Goal: Register for event/course

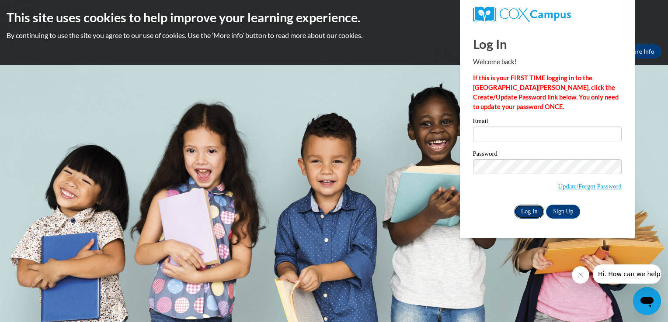
click at [523, 214] on input "Log In" at bounding box center [529, 212] width 31 height 14
click at [547, 213] on link "Sign Up" at bounding box center [563, 212] width 34 height 14
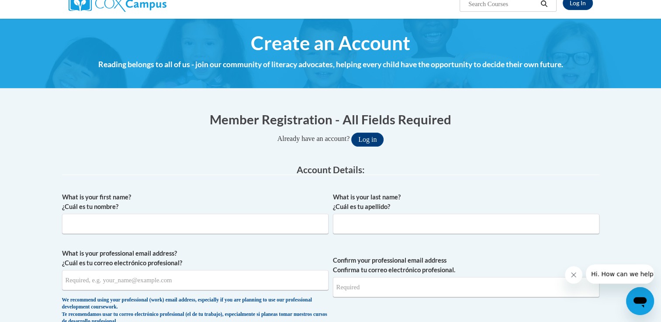
scroll to position [111, 0]
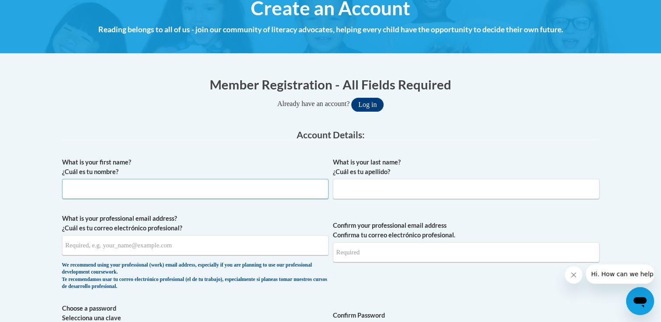
click at [111, 181] on input "What is your first name? ¿Cuál es tu nombre?" at bounding box center [195, 189] width 267 height 20
type input "[PERSON_NAME]"
type input "Green"
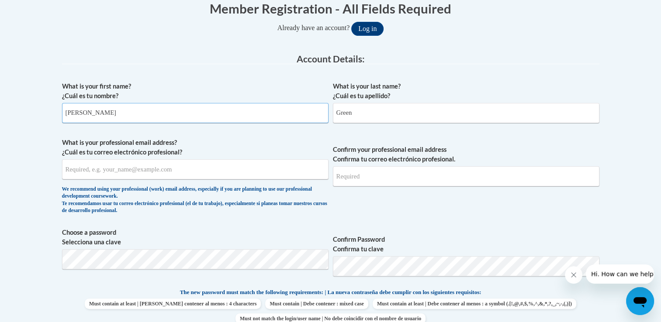
scroll to position [204, 0]
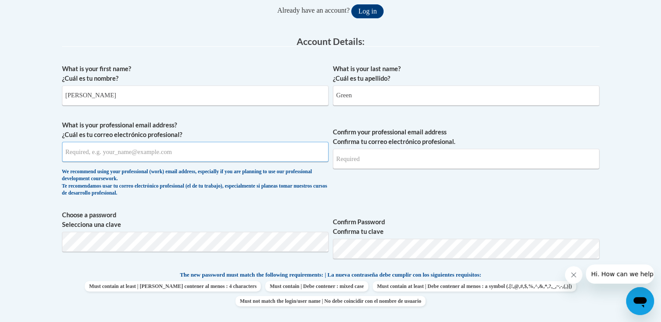
click at [115, 151] on input "What is your professional email address? ¿Cuál es tu correo electrónico profesi…" at bounding box center [195, 152] width 267 height 20
click at [87, 149] on input "What is your professional email address? ¿Cuál es tu correo electrónico profesi…" at bounding box center [195, 152] width 267 height 20
type input "m"
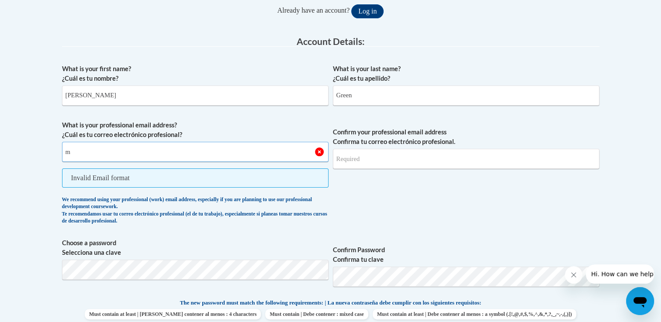
click at [116, 152] on input "m" at bounding box center [195, 152] width 267 height 20
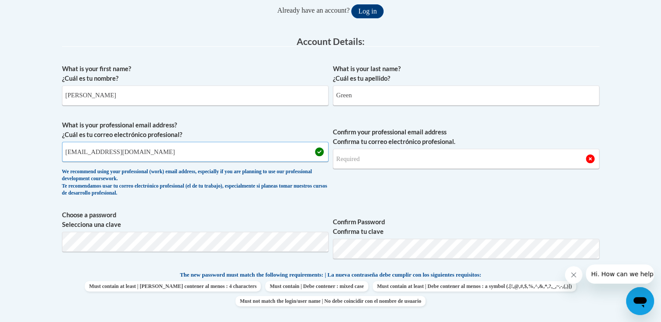
type input "[EMAIL_ADDRESS][DOMAIN_NAME]"
click at [371, 157] on input "Confirm your professional email address Confirma tu correo electrónico profesio…" at bounding box center [466, 159] width 267 height 20
click at [346, 158] on input "maarynaleen@aol.com" at bounding box center [466, 159] width 267 height 20
type input "marynaleen@aol.com"
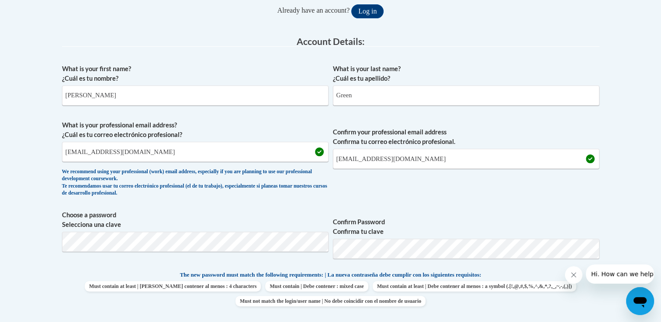
click at [434, 194] on span "Confirm your professional email address Confirma tu correo electrónico profesio…" at bounding box center [466, 161] width 267 height 81
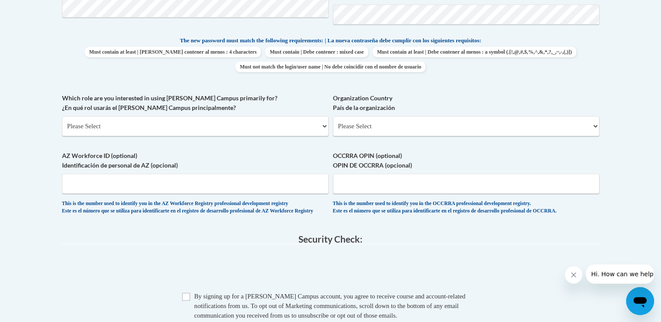
scroll to position [443, 0]
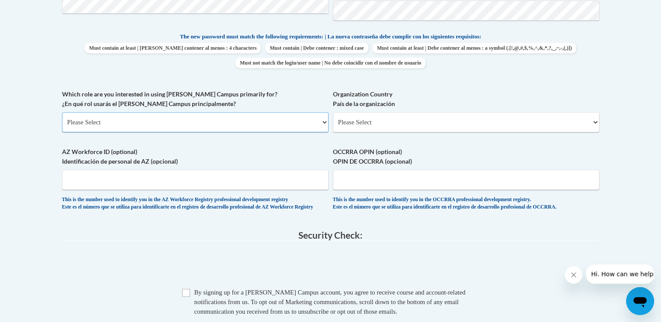
click at [326, 122] on select "Please Select College/University | Colegio/Universidad Community/Nonprofit Part…" at bounding box center [195, 122] width 267 height 20
select select "fbf2d438-af2f-41f8-98f1-81c410e29de3"
click at [62, 112] on select "Please Select College/University | Colegio/Universidad Community/Nonprofit Part…" at bounding box center [195, 122] width 267 height 20
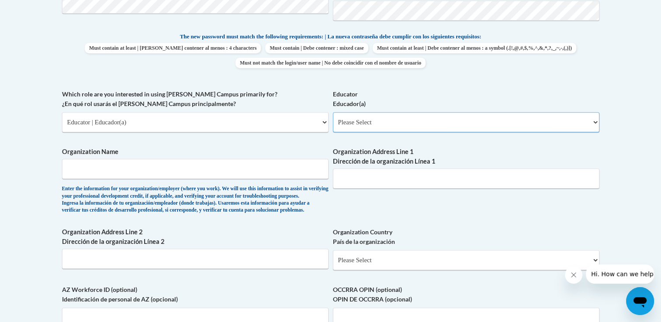
click at [595, 118] on select "Please Select Early Learning/Daycare Teacher/Family Home Care Provider | Maestr…" at bounding box center [466, 122] width 267 height 20
select select "5e2af403-4f2c-4e49-a02f-103e55d7b75b"
click at [333, 112] on select "Please Select Early Learning/Daycare Teacher/Family Home Care Provider | Maestr…" at bounding box center [466, 122] width 267 height 20
click at [597, 121] on select "Please Select Early Learning/Daycare Teacher/Family Home Care Provider | Maestr…" at bounding box center [466, 122] width 267 height 20
click at [638, 167] on body "This site uses cookies to help improve your learning experience. By continuing …" at bounding box center [330, 159] width 661 height 1205
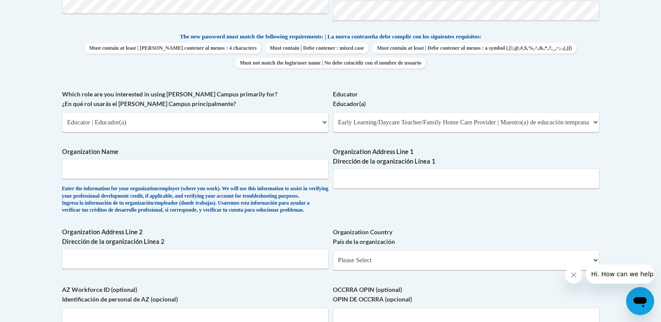
click at [127, 158] on span "Organization Name Enter the information for your organization/employer (where y…" at bounding box center [195, 180] width 267 height 67
click at [140, 168] on input "Organization Name" at bounding box center [195, 169] width 267 height 20
type input "Play Datez"
click at [341, 179] on input "Organization Address Line 1 Dirección de la organización Línea 1" at bounding box center [466, 179] width 267 height 20
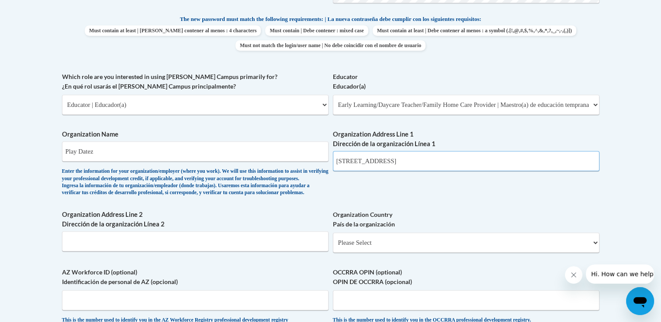
scroll to position [507, 0]
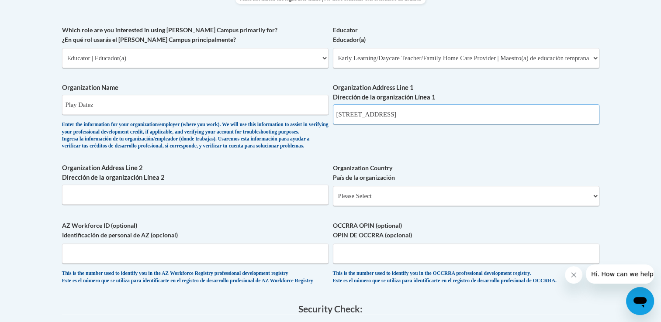
type input "122 West Court Street"
click at [598, 206] on select "Please Select United States | Estados Unidos Outside of the United States | Fue…" at bounding box center [466, 196] width 267 height 20
click at [593, 206] on select "Please Select United States | Estados Unidos Outside of the United States | Fue…" at bounding box center [466, 196] width 267 height 20
select select "ad49bcad-a171-4b2e-b99c-48b446064914"
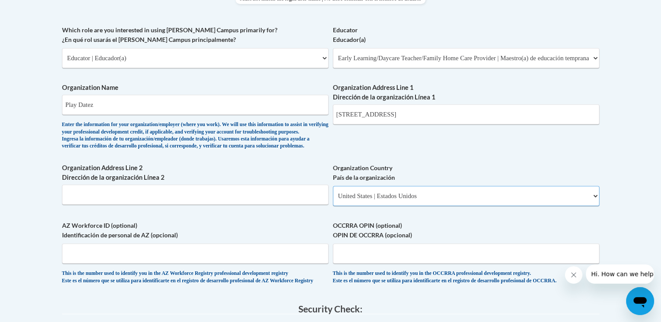
click at [333, 200] on select "Please Select United States | Estados Unidos Outside of the United States | Fue…" at bounding box center [466, 196] width 267 height 20
select select
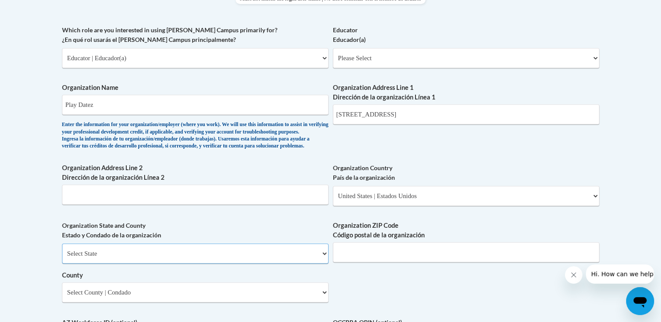
click at [147, 264] on select "Select State Alabama Alaska Arizona Arkansas California Colorado Connecticut De…" at bounding box center [195, 254] width 267 height 20
select select "Georgia"
click at [62, 258] on select "Select State Alabama Alaska Arizona Arkansas California Colorado Connecticut De…" at bounding box center [195, 254] width 267 height 20
click at [428, 263] on input "Organization ZIP Code Código postal de la organización" at bounding box center [466, 253] width 267 height 20
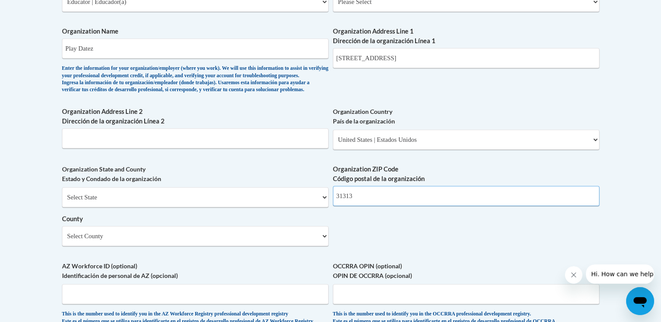
scroll to position [572, 0]
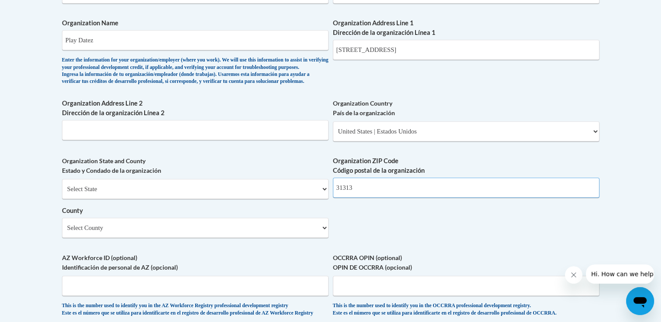
type input "31313"
click at [326, 238] on select "Select County Appling Atkinson Bacon Baker Baldwin Banks Barrow Bartow Ben Hill…" at bounding box center [195, 228] width 267 height 20
click at [62, 232] on select "Select County Appling Atkinson Bacon Baker Baldwin Banks Barrow Bartow Ben Hill…" at bounding box center [195, 228] width 267 height 20
click at [323, 238] on select "Select County Appling Atkinson Bacon Baker Baldwin Banks Barrow Bartow Ben Hill…" at bounding box center [195, 228] width 267 height 20
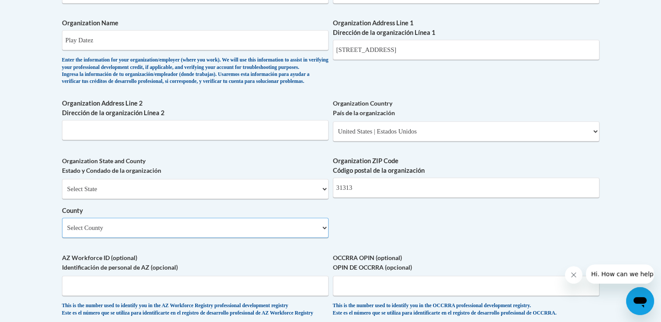
click at [323, 238] on select "Select County Appling Atkinson Bacon Baker Baldwin Banks Barrow Bartow Ben Hill…" at bounding box center [195, 228] width 267 height 20
select select "Liberty"
click at [62, 232] on select "Select County Appling Atkinson Bacon Baker Baldwin Banks Barrow Bartow Ben Hill…" at bounding box center [195, 228] width 267 height 20
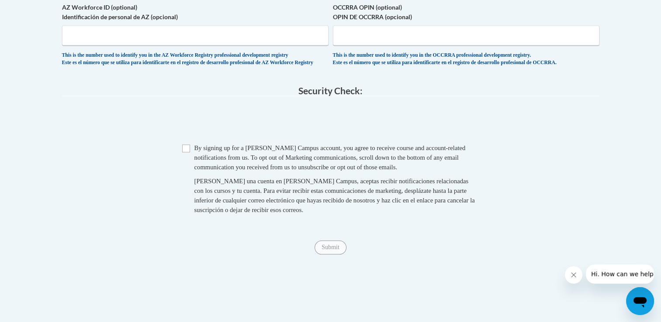
scroll to position [839, 0]
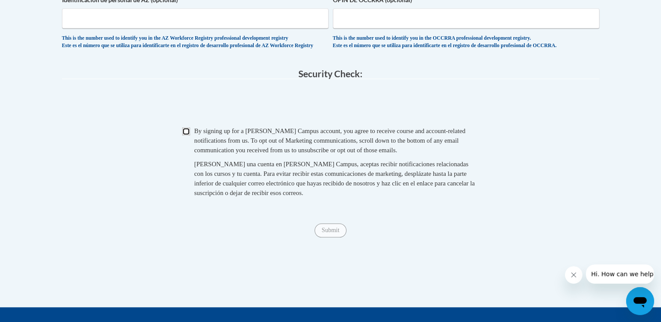
click at [185, 135] on input "Checkbox" at bounding box center [186, 132] width 8 height 8
checkbox input "true"
click at [329, 238] on input "Submit" at bounding box center [330, 231] width 31 height 14
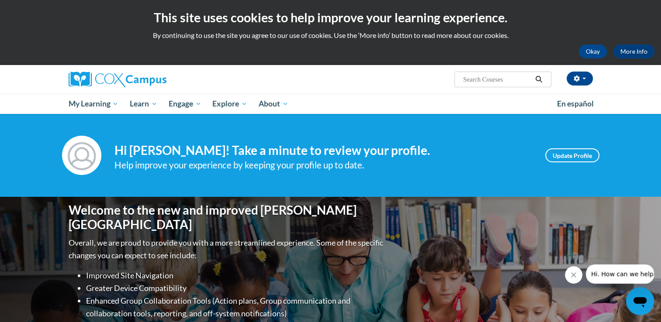
click at [642, 133] on div "Your profile Hi Mary Green! Take a minute to review your profile. Help improve …" at bounding box center [330, 155] width 661 height 83
click at [80, 159] on img at bounding box center [81, 155] width 39 height 39
click at [569, 157] on link "Update Profile" at bounding box center [572, 156] width 54 height 14
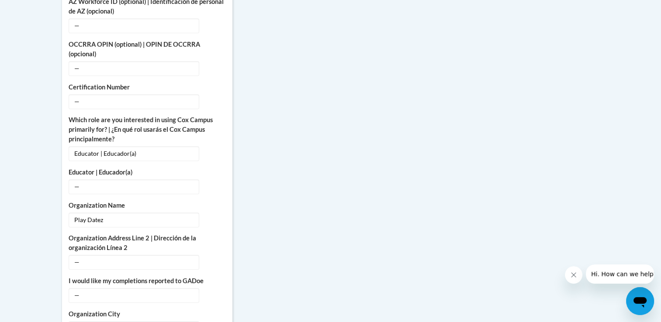
scroll to position [501, 0]
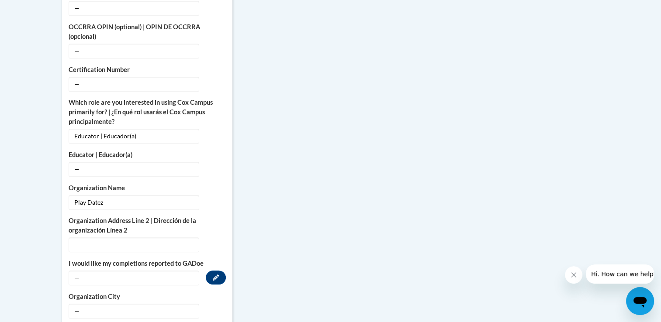
click at [77, 271] on span "—" at bounding box center [134, 278] width 131 height 15
click at [216, 275] on icon "Custom profile fields" at bounding box center [216, 278] width 6 height 6
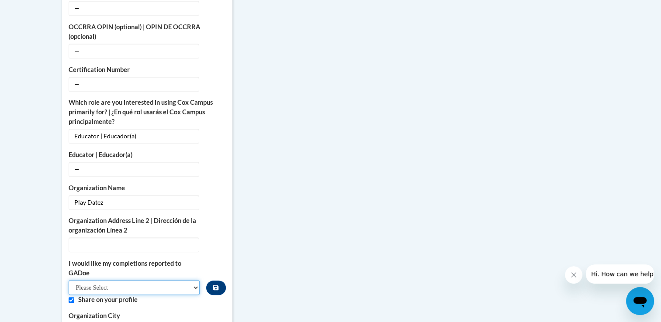
click at [195, 281] on select "Please Select Yes No" at bounding box center [135, 288] width 132 height 15
select select "603ba6f8-c7dd-435b-84cd-d4c8cfb77024"
click at [69, 281] on select "Please Select Yes No" at bounding box center [135, 288] width 132 height 15
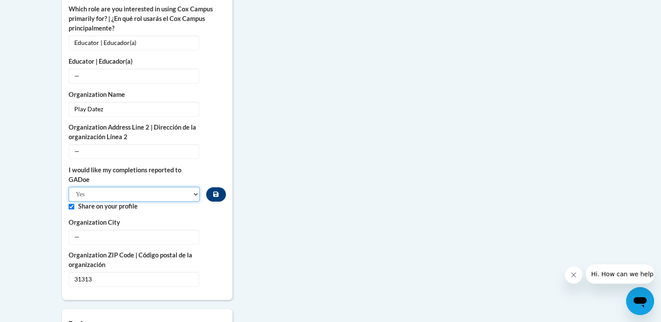
scroll to position [606, 0]
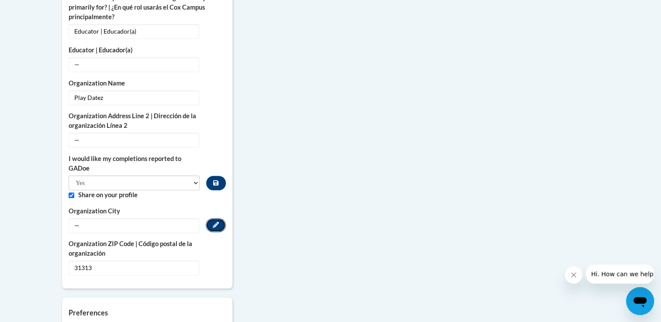
click at [215, 222] on icon "Custom profile fields" at bounding box center [216, 225] width 6 height 6
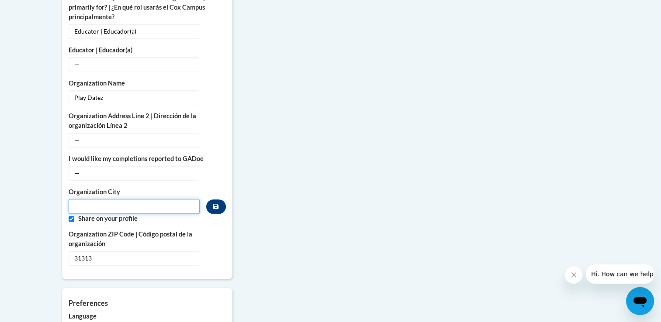
click at [111, 199] on input "Metadata input" at bounding box center [135, 206] width 132 height 15
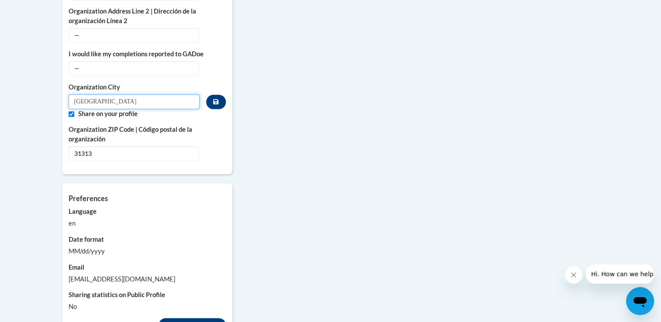
scroll to position [728, 0]
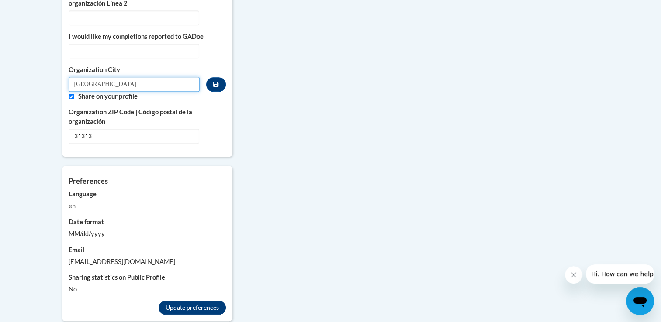
type input "Hinesville"
click at [209, 301] on button "Update preferences" at bounding box center [192, 308] width 67 height 14
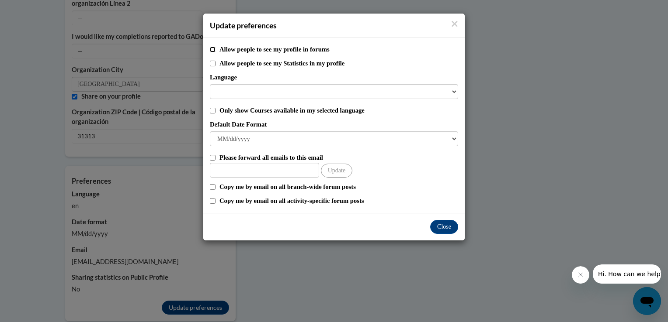
click at [211, 49] on input "Allow people to see my profile in forums" at bounding box center [213, 50] width 6 height 6
checkbox input "true"
click at [213, 64] on input "Allow people to see my Statistics in my profile" at bounding box center [213, 64] width 6 height 6
checkbox input "true"
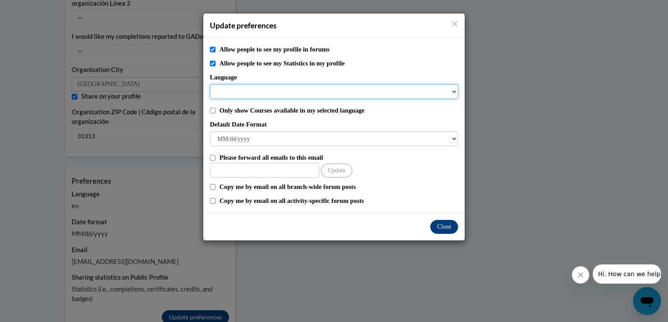
click at [229, 87] on select "Language" at bounding box center [334, 91] width 248 height 15
click at [454, 91] on select "Language" at bounding box center [334, 91] width 248 height 15
click at [452, 90] on select "Language" at bounding box center [334, 91] width 248 height 15
click at [453, 92] on select "Language" at bounding box center [334, 91] width 248 height 15
click at [371, 93] on select "Language" at bounding box center [334, 91] width 248 height 15
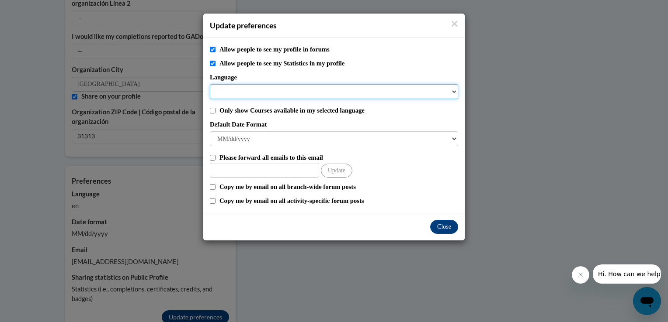
click at [454, 90] on select "Language" at bounding box center [334, 91] width 248 height 15
click at [211, 110] on input "Only show Courses available in my selected language" at bounding box center [213, 111] width 6 height 6
checkbox input "true"
click at [256, 86] on select "Language" at bounding box center [334, 91] width 248 height 15
click at [452, 93] on select "Language" at bounding box center [334, 91] width 248 height 15
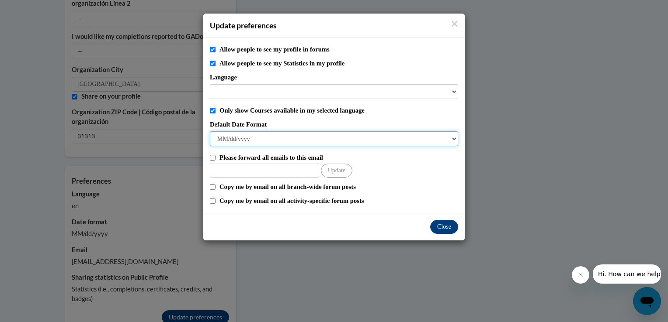
click at [452, 137] on select "M/d/yyyy M/d/yy MM/dd/yy MM/dd/yyyy yy/MM/dd yyyy-MM-dd dd-MMM-yyyy dd/MM/yyyy …" at bounding box center [334, 139] width 248 height 15
click at [210, 132] on select "M/d/yyyy M/d/yy MM/dd/yy MM/dd/yyyy yy/MM/dd yyyy-MM-dd dd-MMM-yyyy dd/MM/yyyy …" at bounding box center [334, 139] width 248 height 15
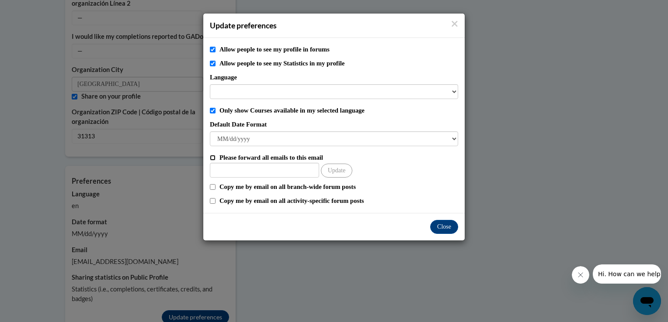
click at [213, 158] on input "Please forward all emails to this email" at bounding box center [213, 158] width 6 height 6
checkbox input "true"
click at [211, 199] on input "Copy me by email on all activity-specific forum posts" at bounding box center [213, 201] width 6 height 6
checkbox input "true"
click at [211, 186] on input "Copy me by email on all branch-wide forum posts" at bounding box center [213, 187] width 6 height 6
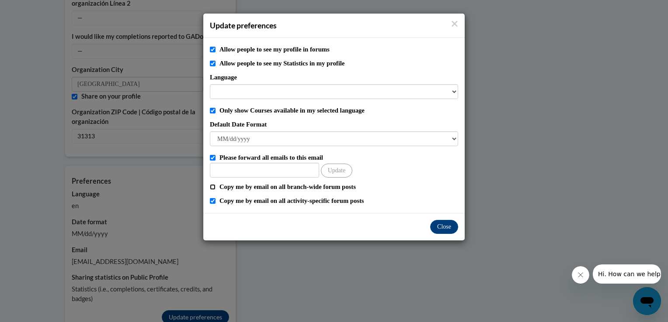
checkbox input "true"
click at [447, 228] on button "Close" at bounding box center [444, 227] width 28 height 14
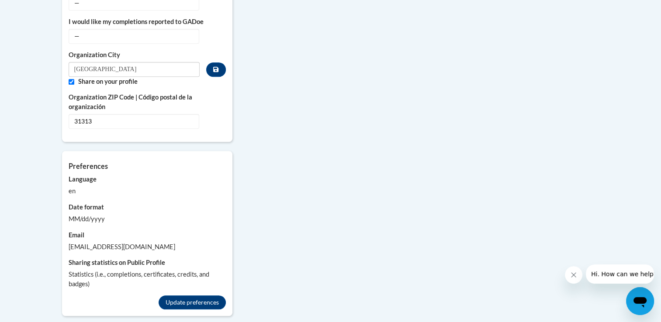
scroll to position [690, 0]
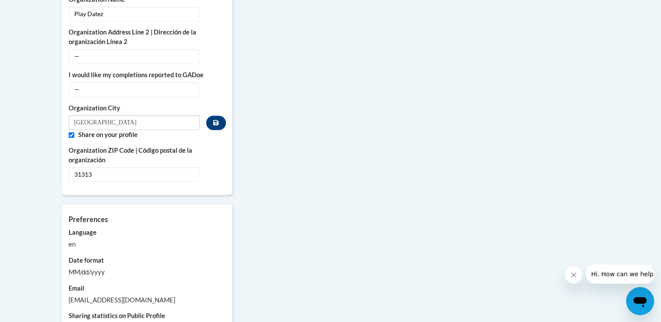
drag, startPoint x: 634, startPoint y: 224, endPoint x: 622, endPoint y: 193, distance: 33.2
click at [462, 128] on div "More About Me Click or press to edit any of the profile fields below. Select mu…" at bounding box center [330, 2] width 551 height 752
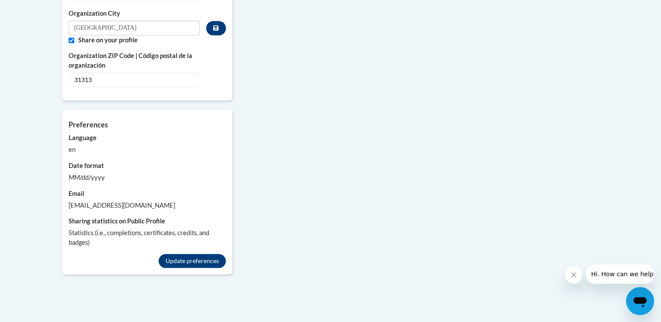
scroll to position [551, 0]
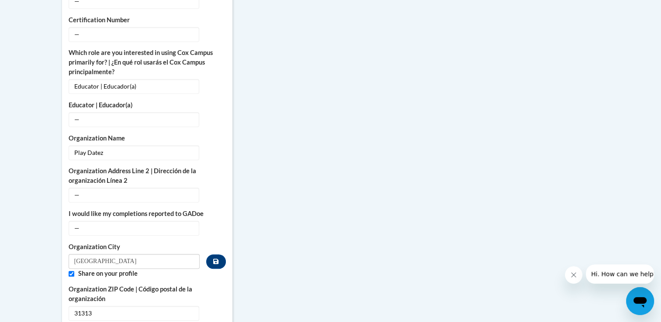
drag, startPoint x: 616, startPoint y: 187, endPoint x: 575, endPoint y: 106, distance: 91.3
click at [575, 106] on body "This site uses cookies to help improve your learning experience. By continuing …" at bounding box center [330, 87] width 661 height 1276
click at [571, 275] on icon "Close message from company" at bounding box center [573, 275] width 7 height 7
drag, startPoint x: 661, startPoint y: 200, endPoint x: 666, endPoint y: 311, distance: 111.6
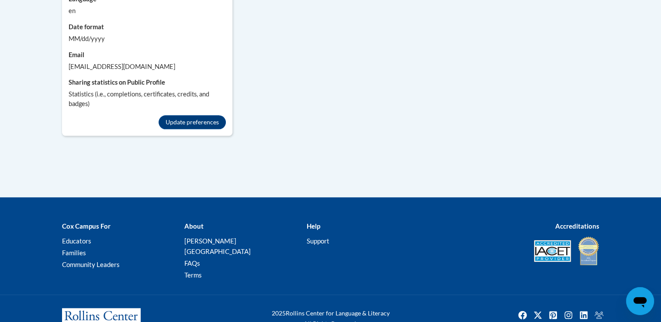
scroll to position [932, 0]
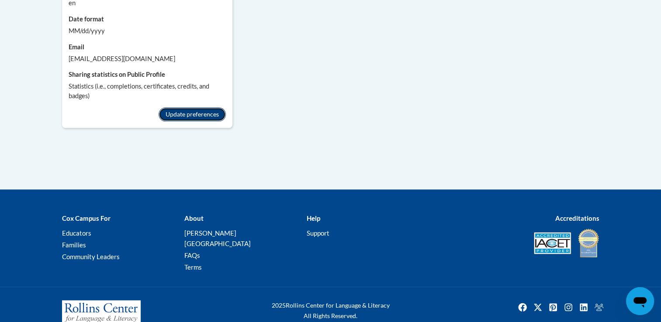
click at [194, 107] on button "Update preferences" at bounding box center [192, 114] width 67 height 14
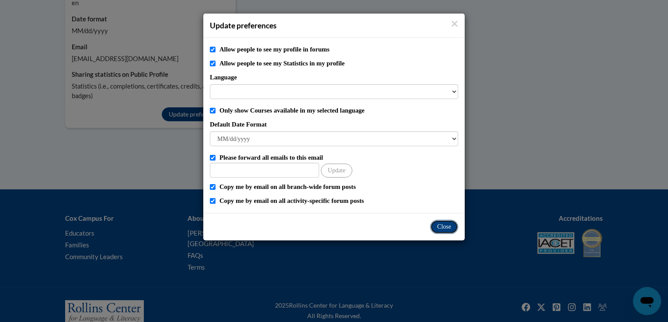
click at [440, 227] on button "Close" at bounding box center [444, 227] width 28 height 14
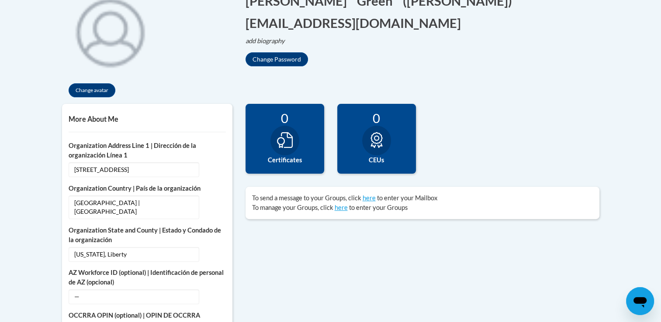
scroll to position [210, 0]
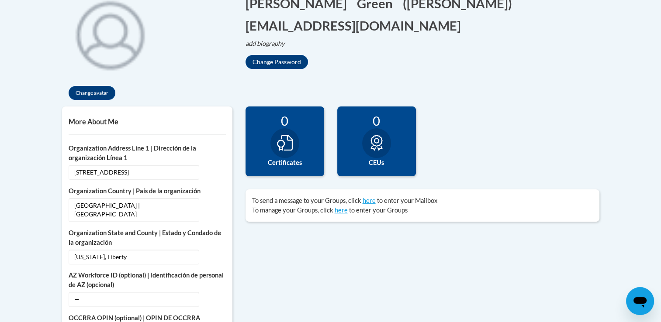
drag, startPoint x: 366, startPoint y: 147, endPoint x: 373, endPoint y: 142, distance: 8.8
click at [373, 142] on div at bounding box center [376, 143] width 29 height 30
click at [373, 142] on icon at bounding box center [377, 143] width 16 height 16
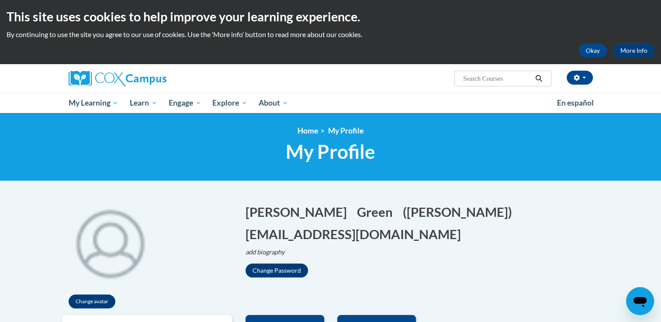
scroll to position [0, 0]
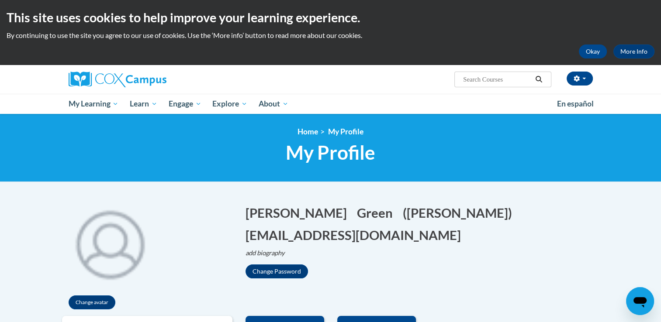
click at [492, 81] on input "Search..." at bounding box center [497, 79] width 70 height 10
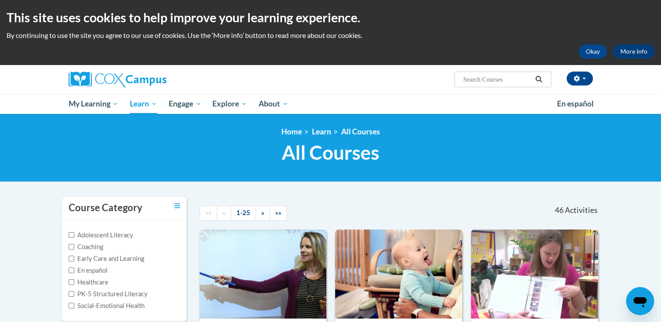
click at [118, 258] on label "Early Care and Learning" at bounding box center [107, 259] width 76 height 10
click at [74, 258] on input "Early Care and Learning" at bounding box center [72, 259] width 6 height 6
checkbox input "true"
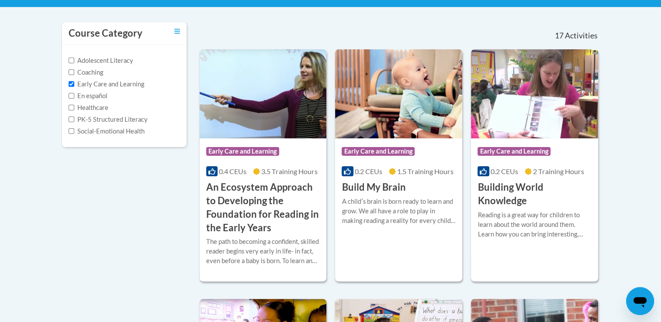
scroll to position [180, 0]
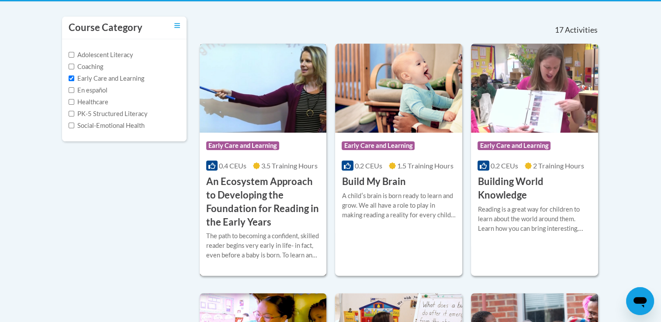
click at [236, 147] on span "Early Care and Learning" at bounding box center [242, 146] width 73 height 9
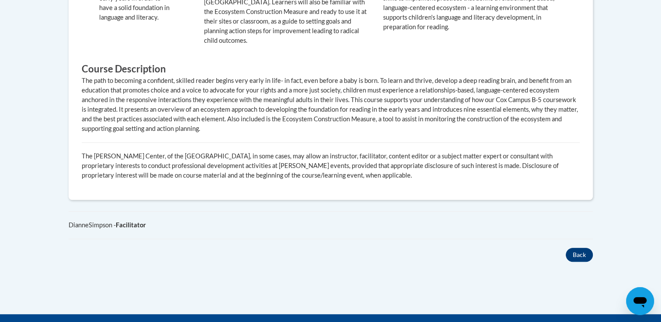
scroll to position [593, 0]
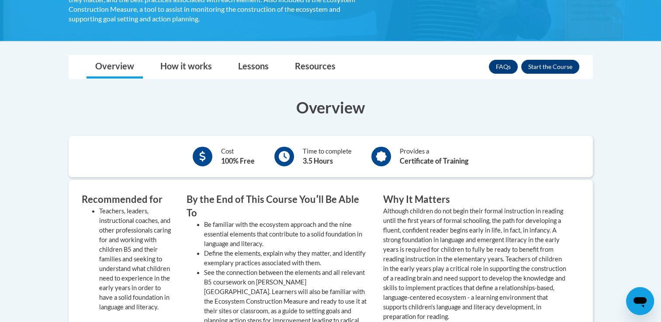
scroll to position [278, 0]
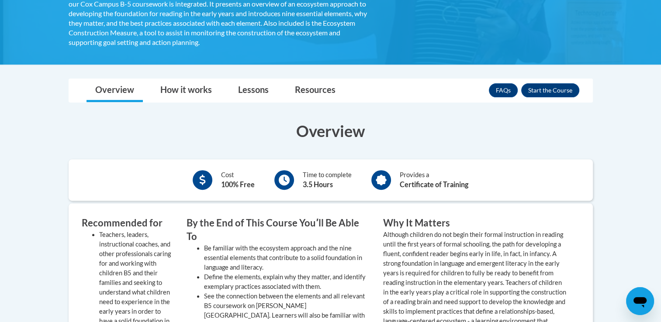
click at [631, 148] on body "This site uses cookies to help improve your learning experience. By continuing …" at bounding box center [330, 252] width 661 height 1061
click at [535, 88] on button "Enroll" at bounding box center [550, 90] width 58 height 14
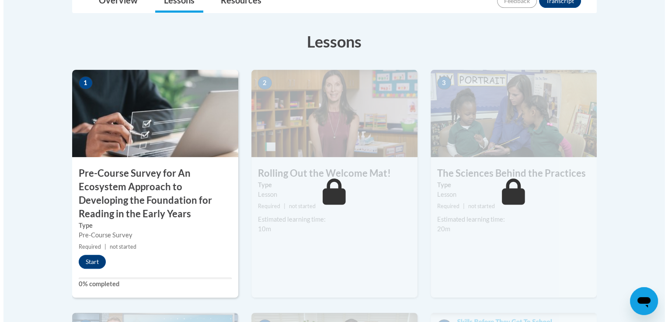
scroll to position [245, 0]
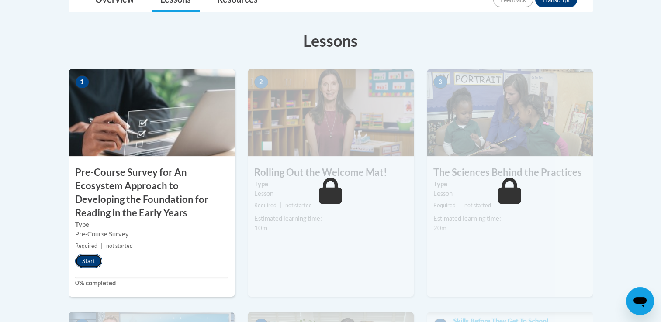
click at [88, 265] on button "Start" at bounding box center [88, 261] width 27 height 14
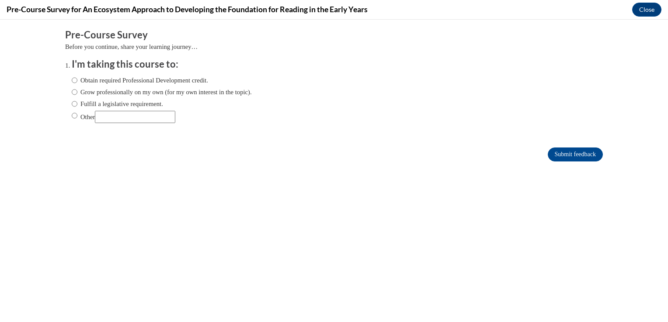
scroll to position [0, 0]
click at [72, 82] on input "Obtain required Professional Development credit." at bounding box center [75, 81] width 6 height 10
radio input "true"
click at [72, 90] on input "Grow professionally on my own (for my own interest in the topic)." at bounding box center [75, 92] width 6 height 10
radio input "true"
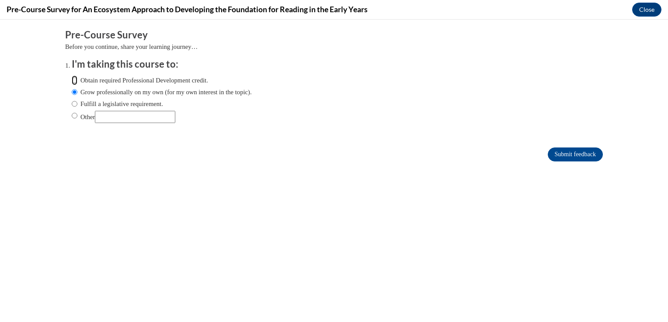
click at [72, 81] on input "Obtain required Professional Development credit." at bounding box center [75, 81] width 6 height 10
radio input "true"
click at [563, 152] on input "Submit feedback" at bounding box center [575, 155] width 55 height 14
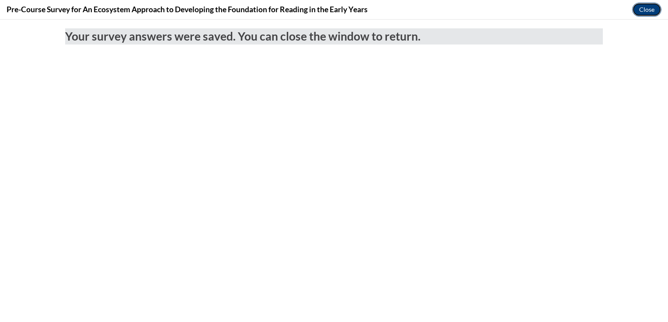
click at [648, 8] on button "Close" at bounding box center [646, 10] width 29 height 14
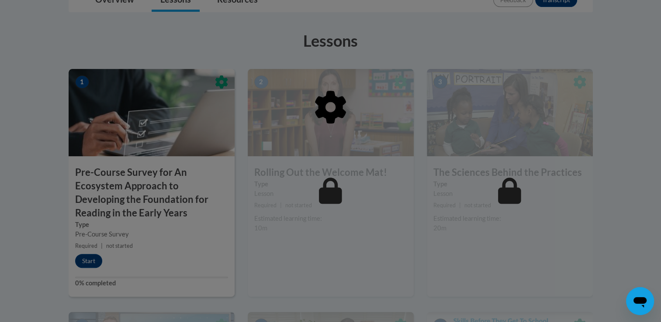
click at [620, 60] on div at bounding box center [330, 161] width 661 height 322
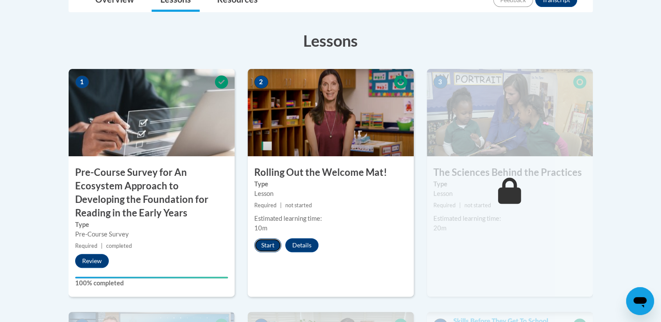
click at [262, 244] on button "Start" at bounding box center [267, 246] width 27 height 14
